Goal: Check status

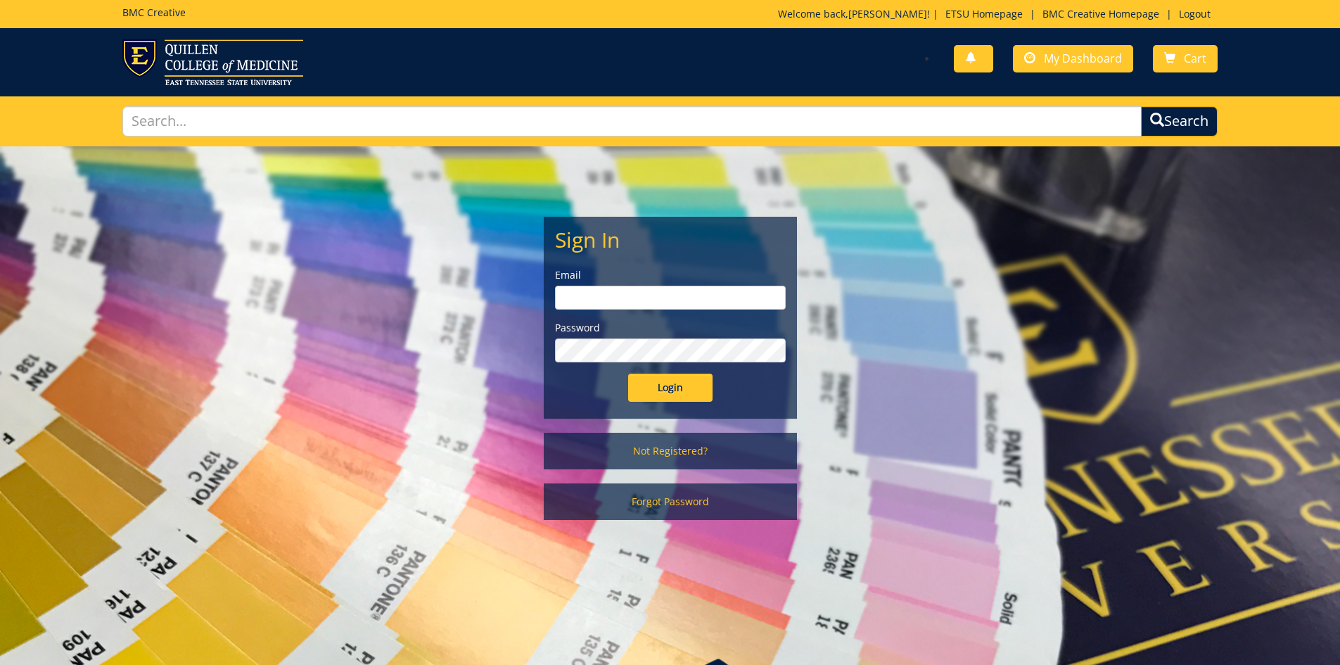
type input "[EMAIL_ADDRESS][DOMAIN_NAME]"
click at [647, 393] on input "Login" at bounding box center [670, 388] width 84 height 28
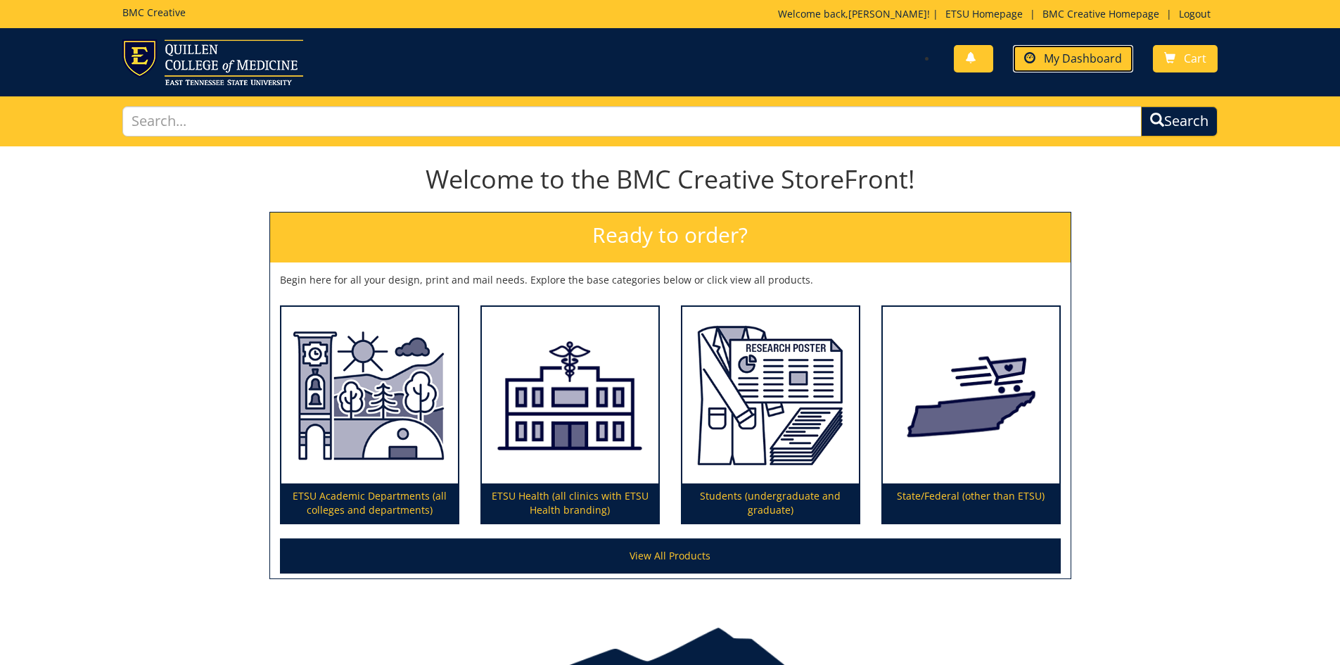
click at [1083, 69] on link "My Dashboard" at bounding box center [1073, 58] width 120 height 27
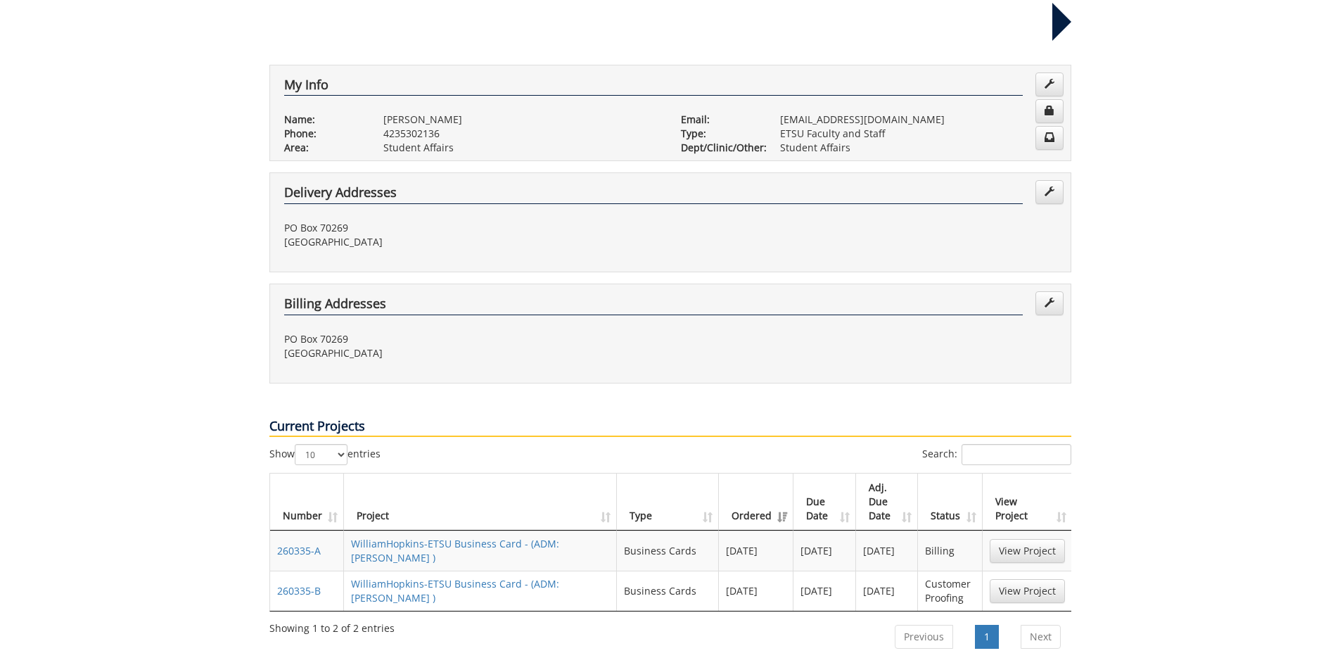
scroll to position [281, 0]
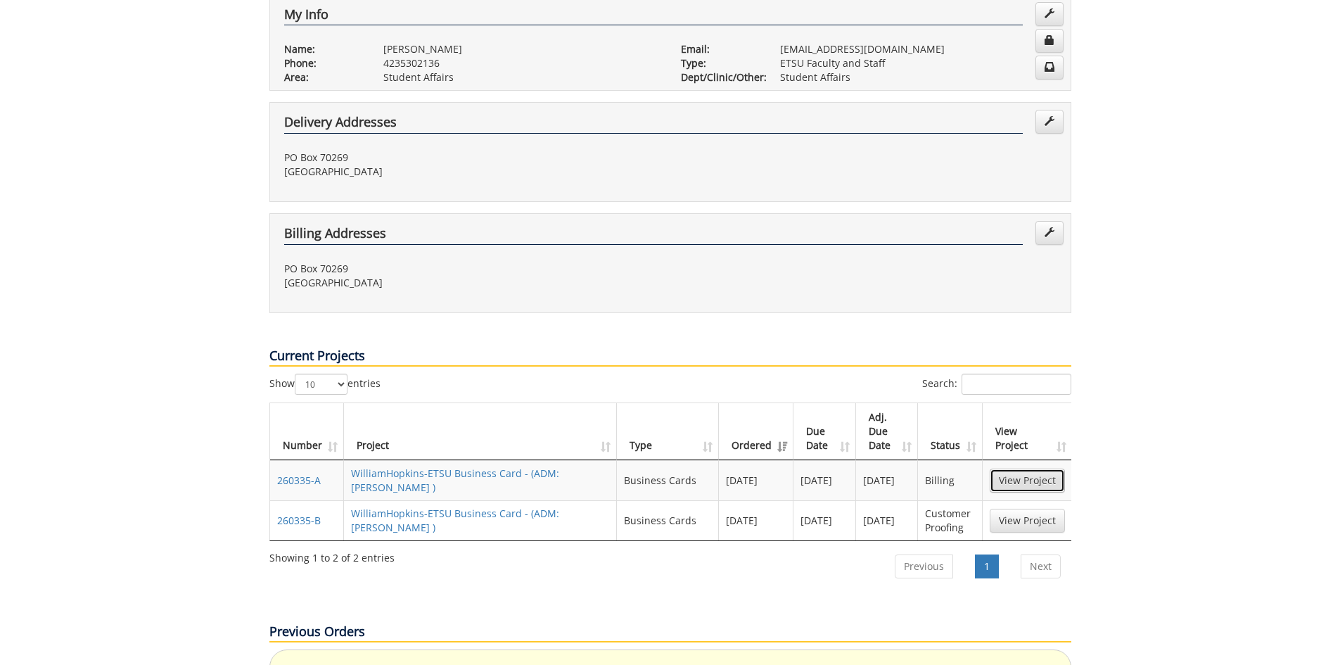
click at [1031, 468] on link "View Project" at bounding box center [1027, 480] width 75 height 24
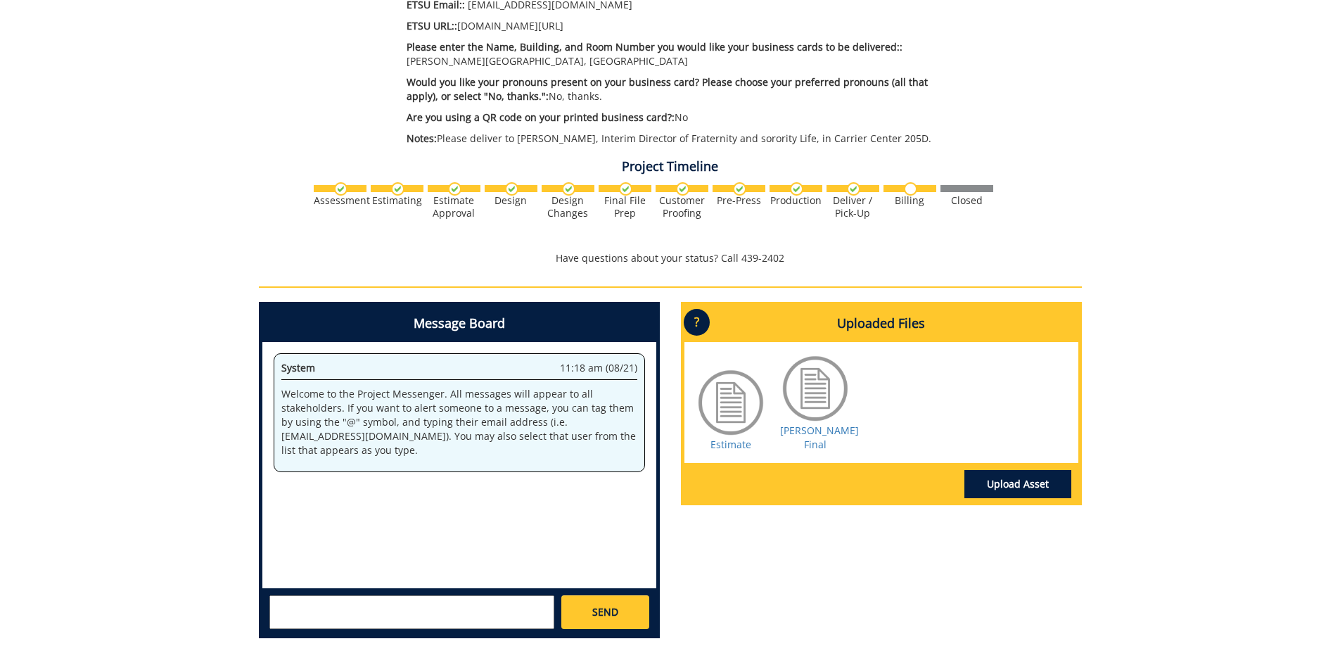
scroll to position [774, 0]
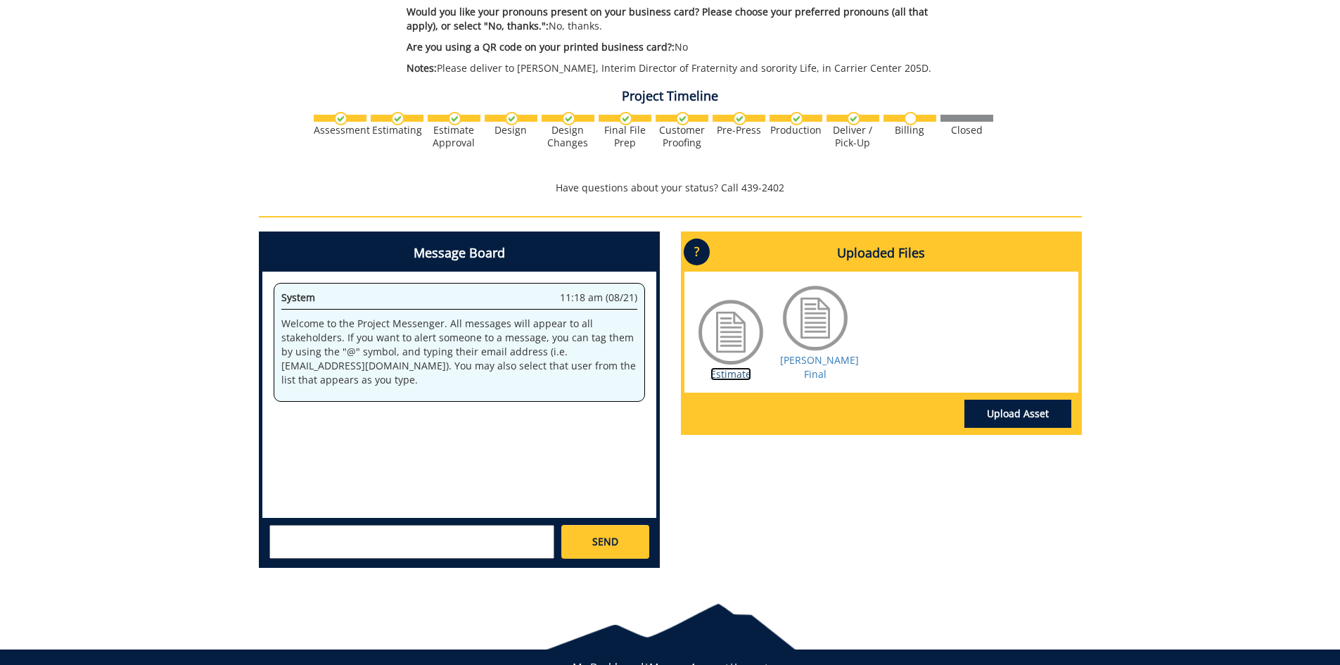
click at [737, 376] on link "Estimate" at bounding box center [730, 373] width 41 height 13
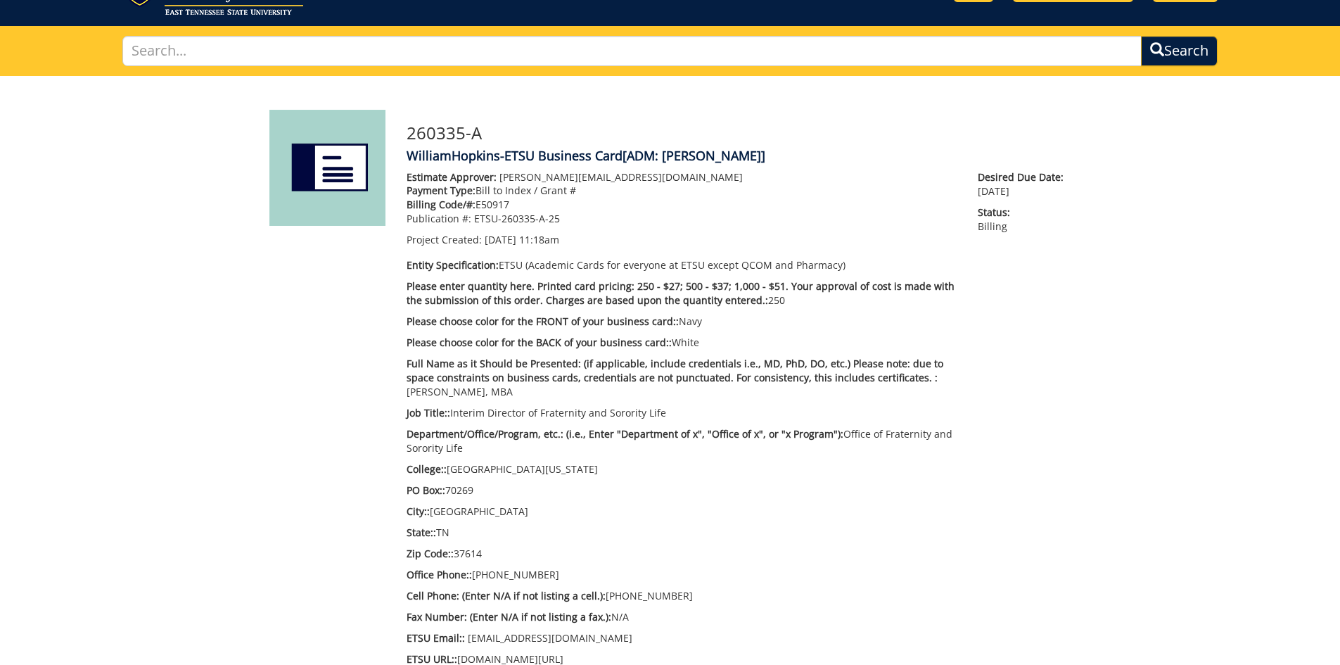
scroll to position [0, 0]
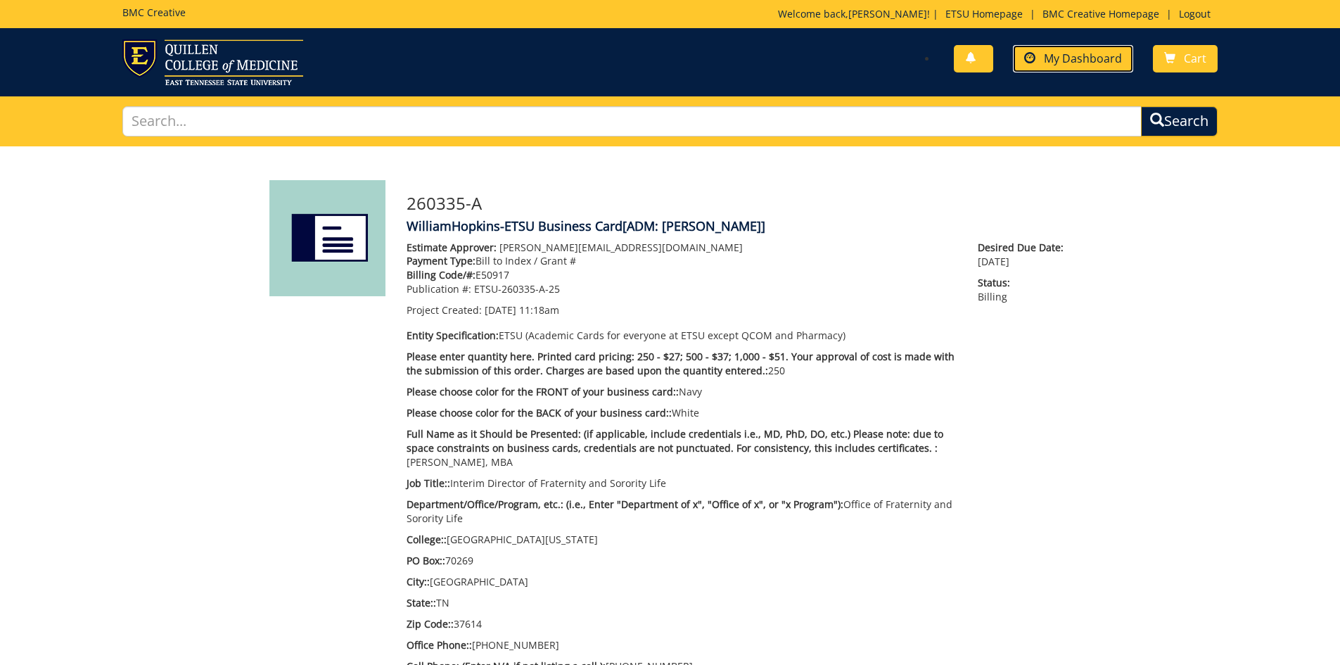
click at [1083, 65] on span "My Dashboard" at bounding box center [1083, 58] width 78 height 15
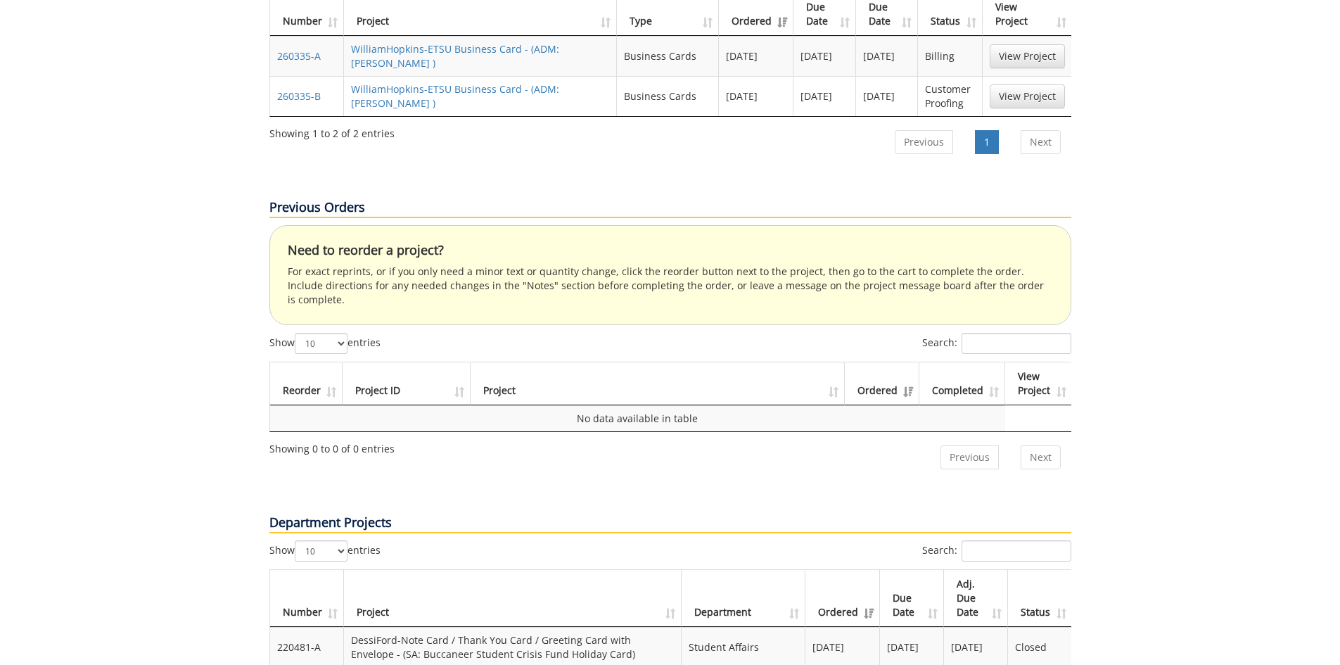
scroll to position [424, 0]
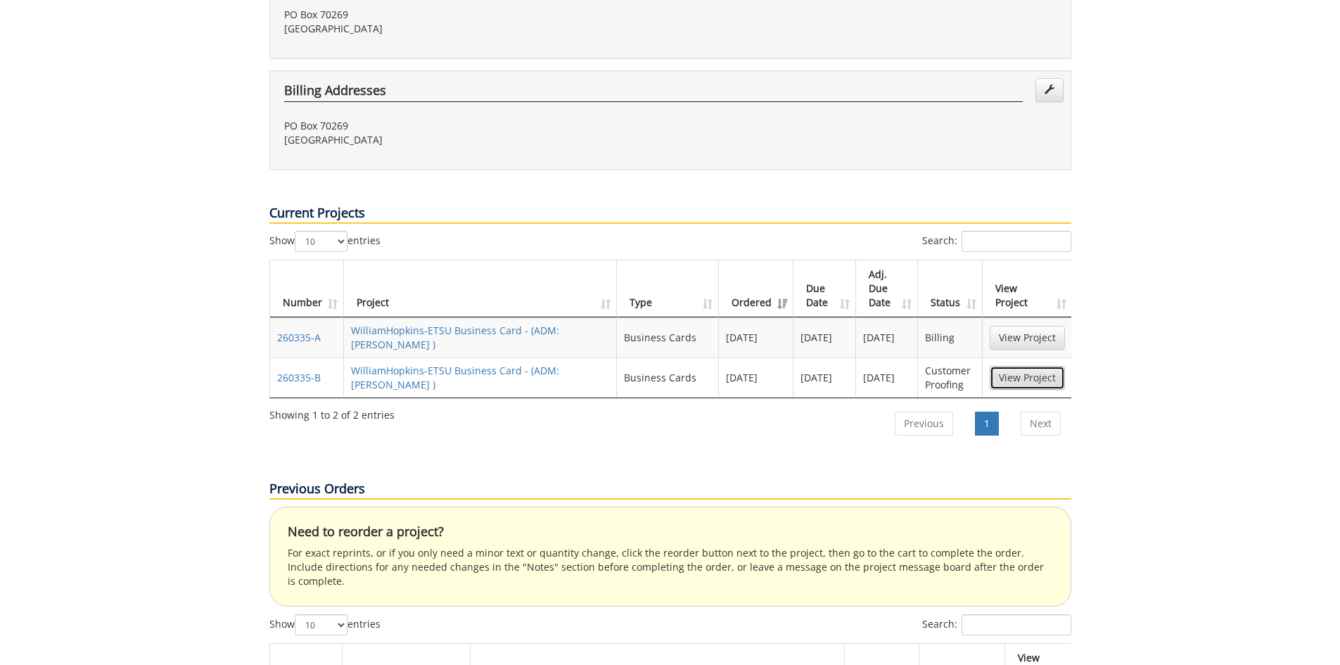
click at [1023, 366] on link "View Project" at bounding box center [1027, 378] width 75 height 24
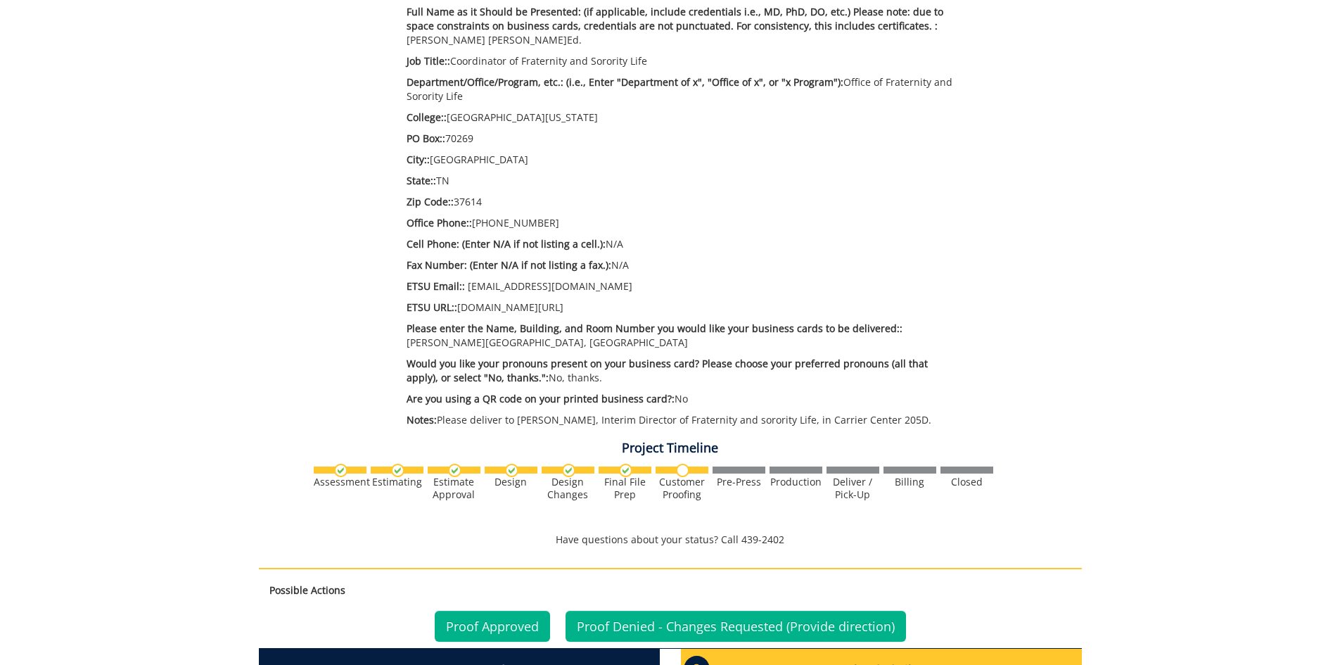
scroll to position [844, 0]
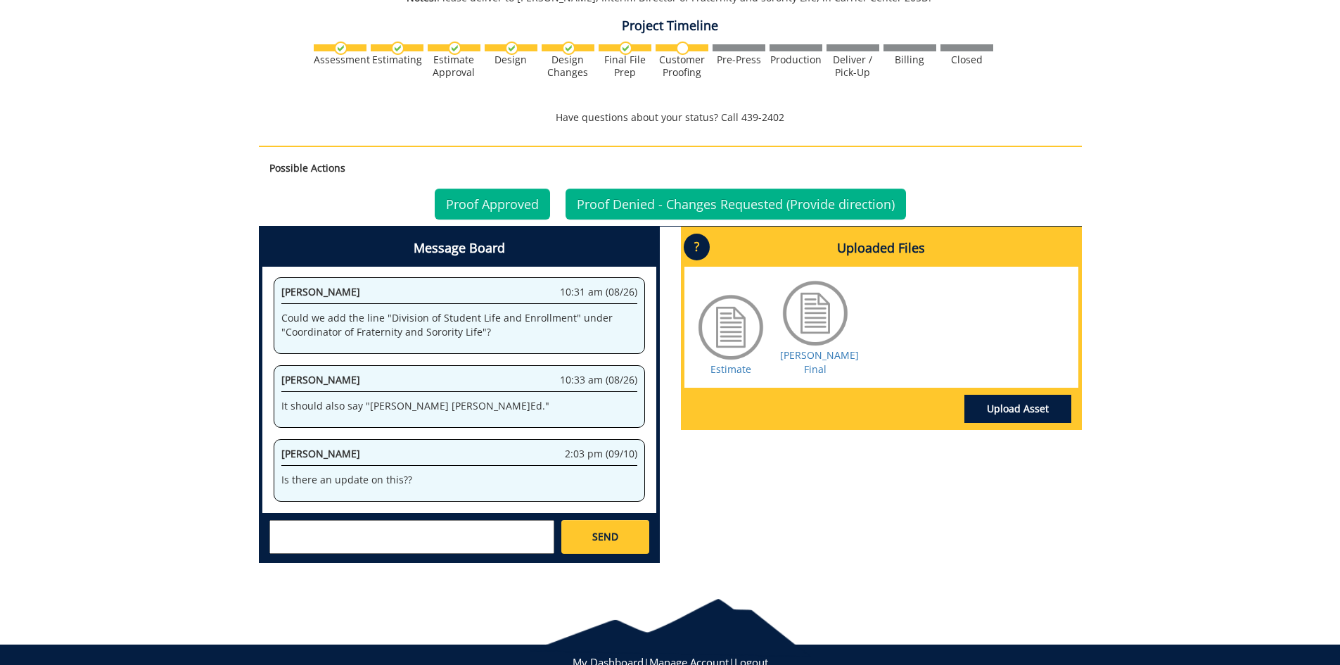
click at [407, 530] on textarea at bounding box center [411, 537] width 285 height 34
type textarea "Hello?"
click at [699, 202] on link "Proof Denied - Changes Requested (Provide direction)" at bounding box center [736, 204] width 340 height 31
